Goal: Information Seeking & Learning: Learn about a topic

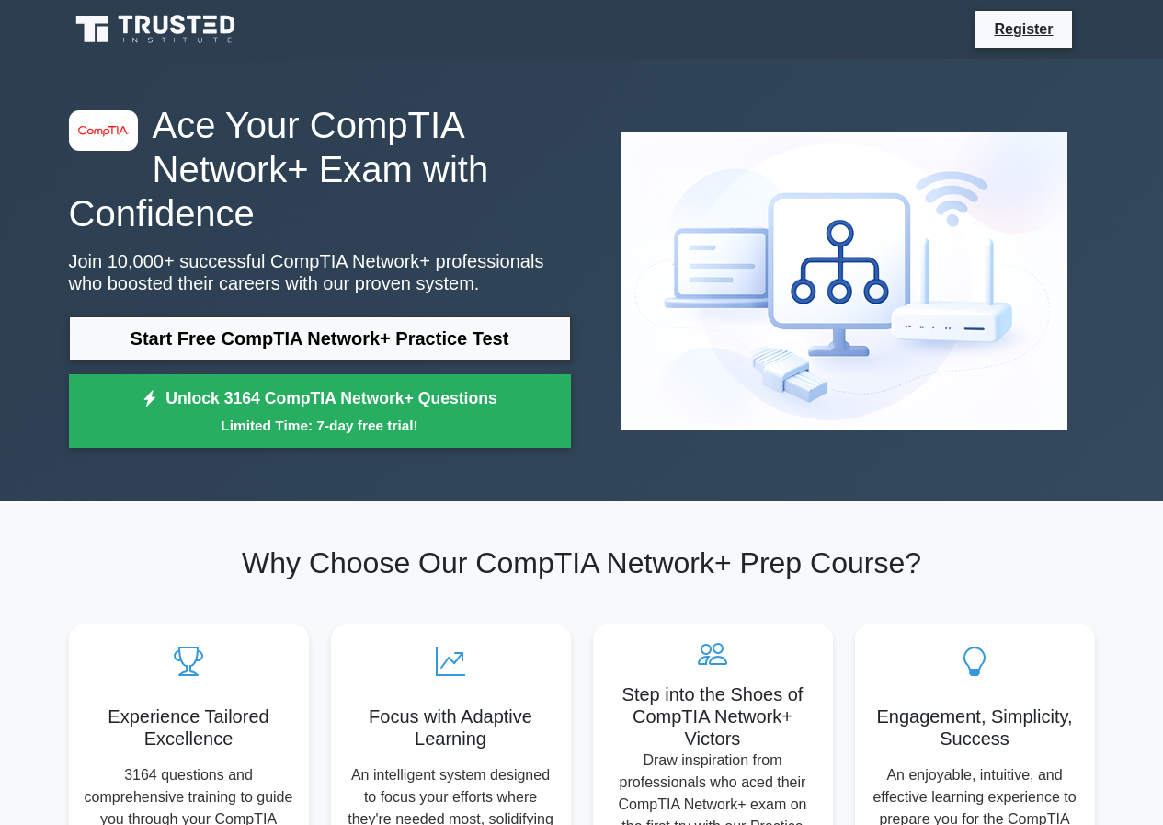
scroll to position [721, 0]
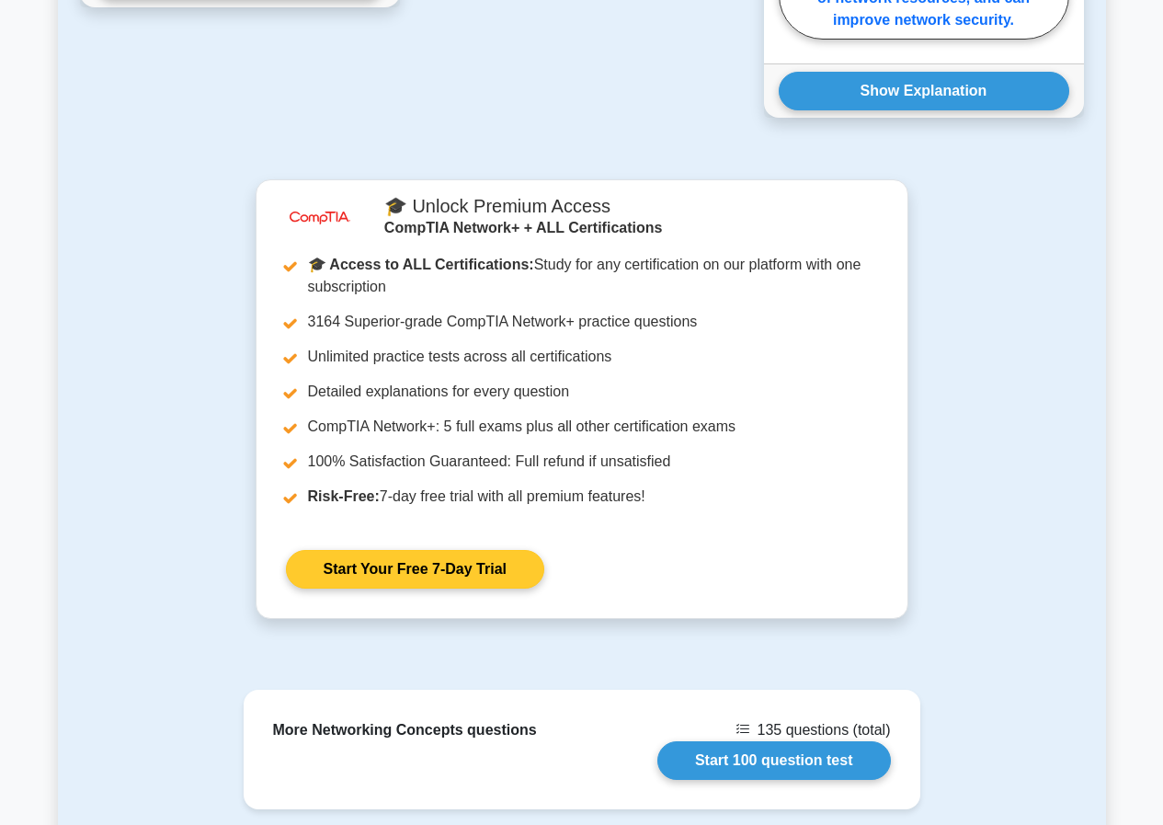
scroll to position [1414, 0]
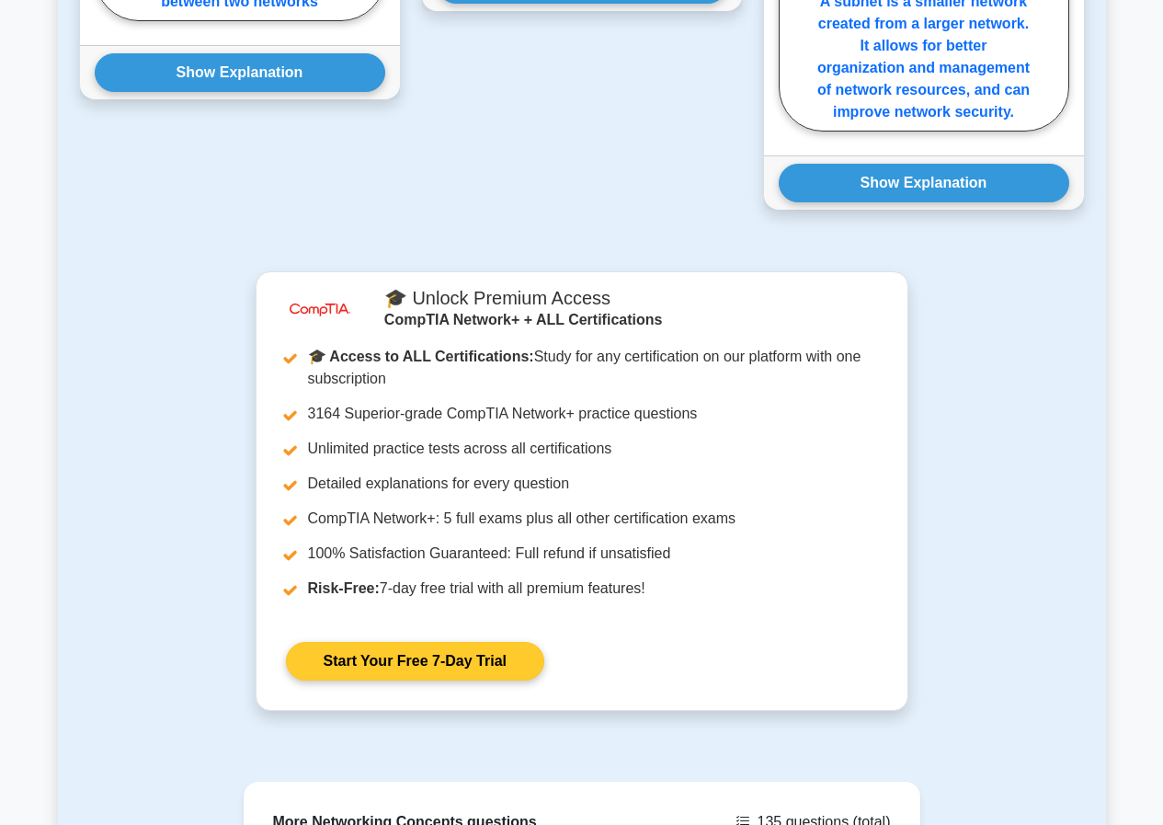
click at [415, 642] on link "Start Your Free 7-Day Trial" at bounding box center [415, 661] width 258 height 39
